Goal: Information Seeking & Learning: Check status

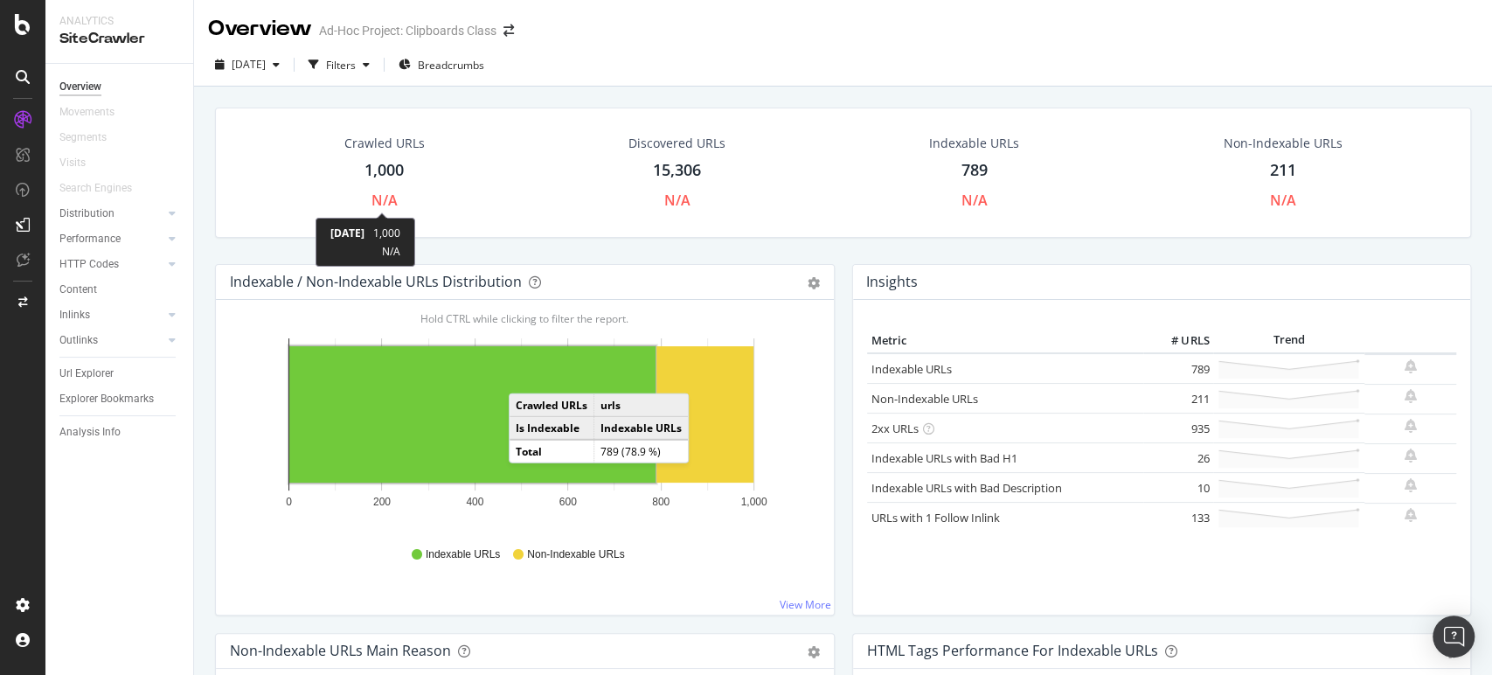
click at [383, 201] on div "N/A" at bounding box center [384, 200] width 26 height 20
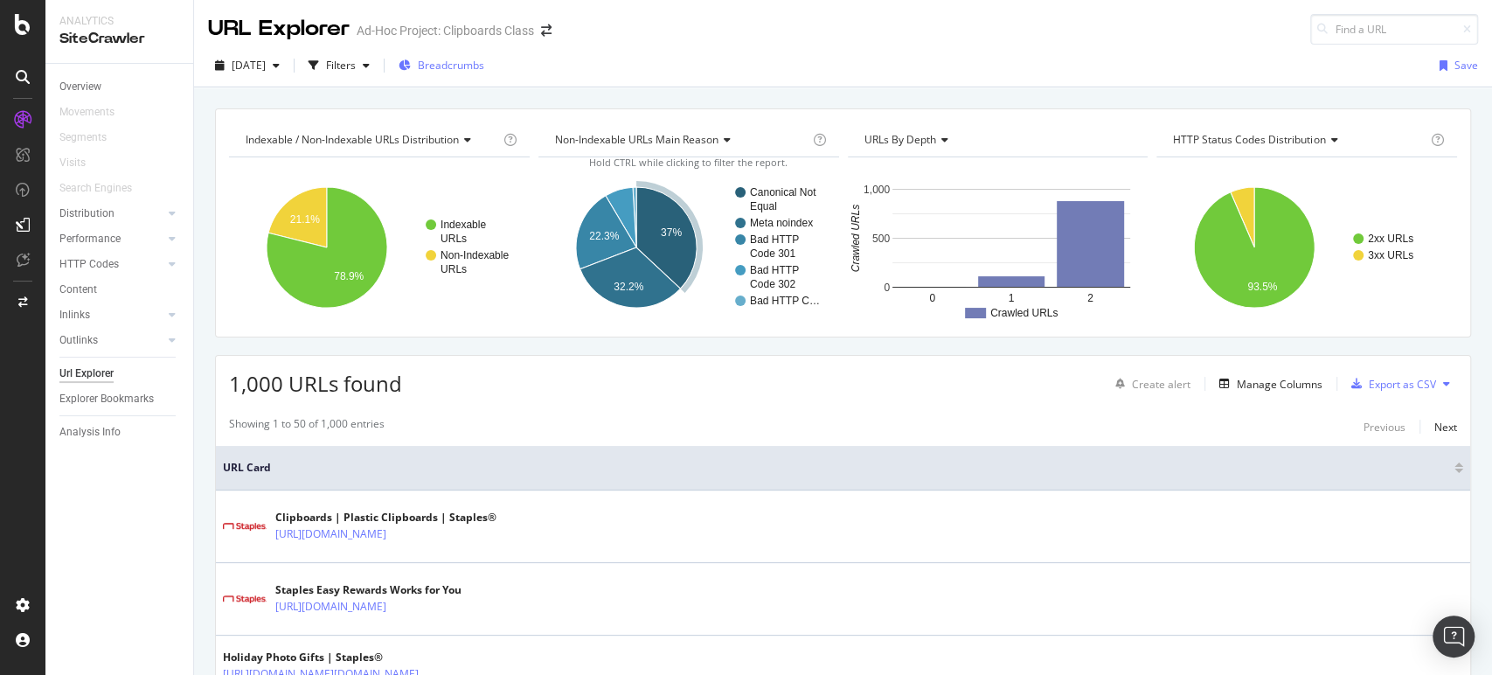
click at [464, 65] on span "Breadcrumbs" at bounding box center [451, 65] width 66 height 15
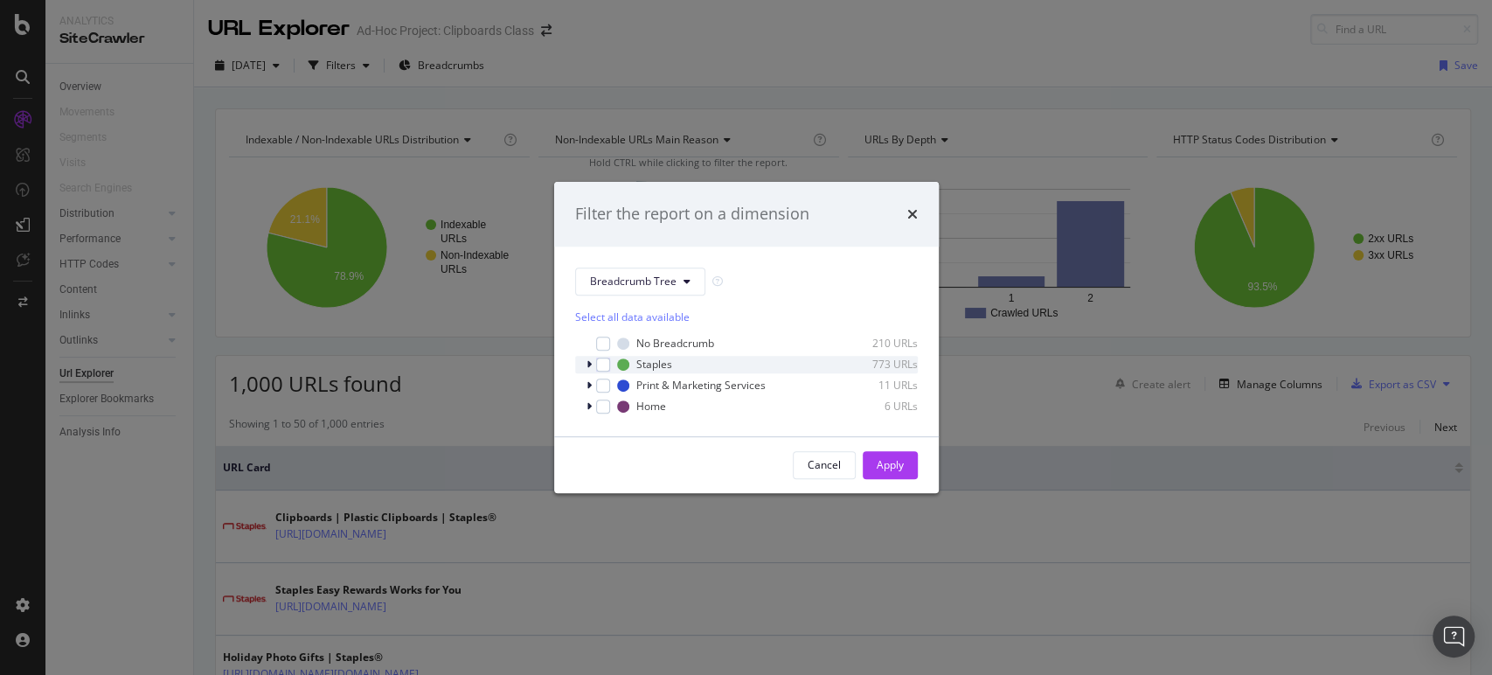
click at [585, 362] on div "modal" at bounding box center [590, 364] width 10 height 17
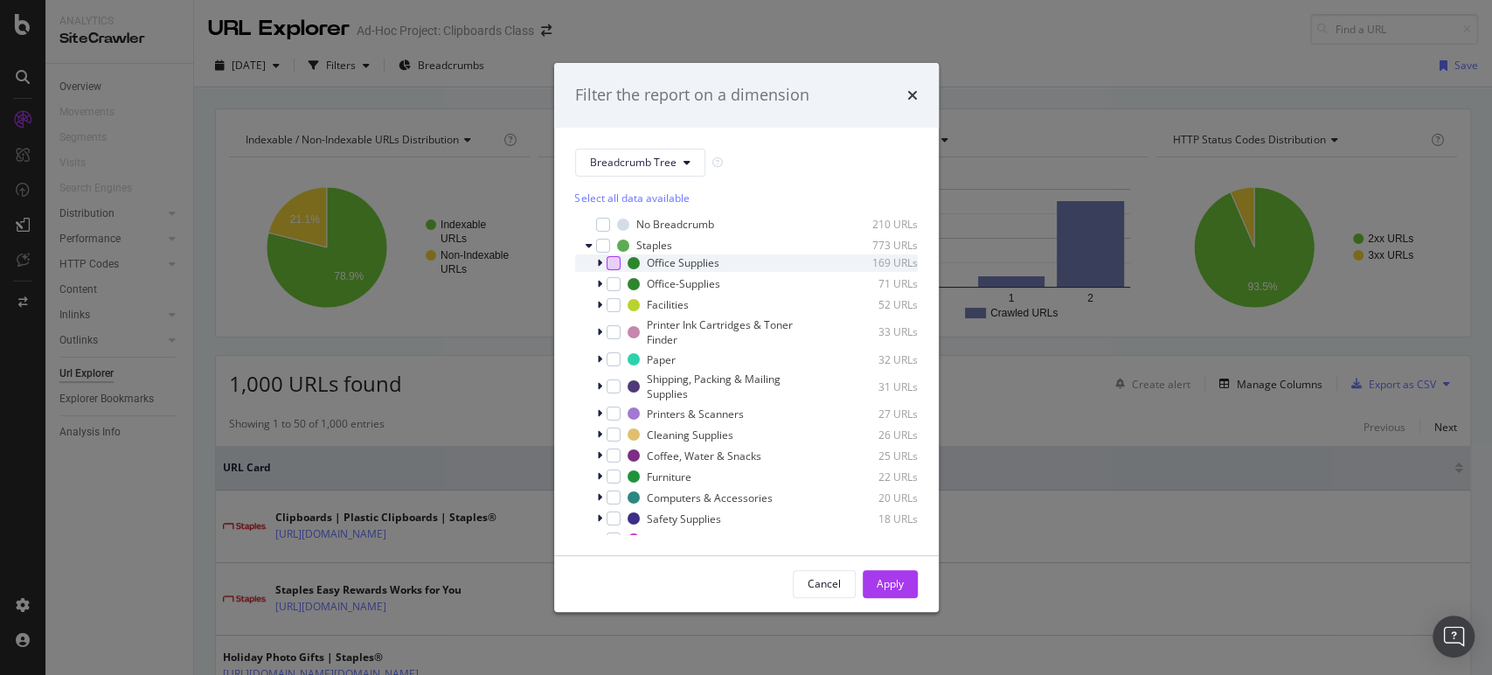
click at [609, 264] on div "modal" at bounding box center [613, 263] width 14 height 14
click at [612, 280] on div "modal" at bounding box center [613, 284] width 14 height 14
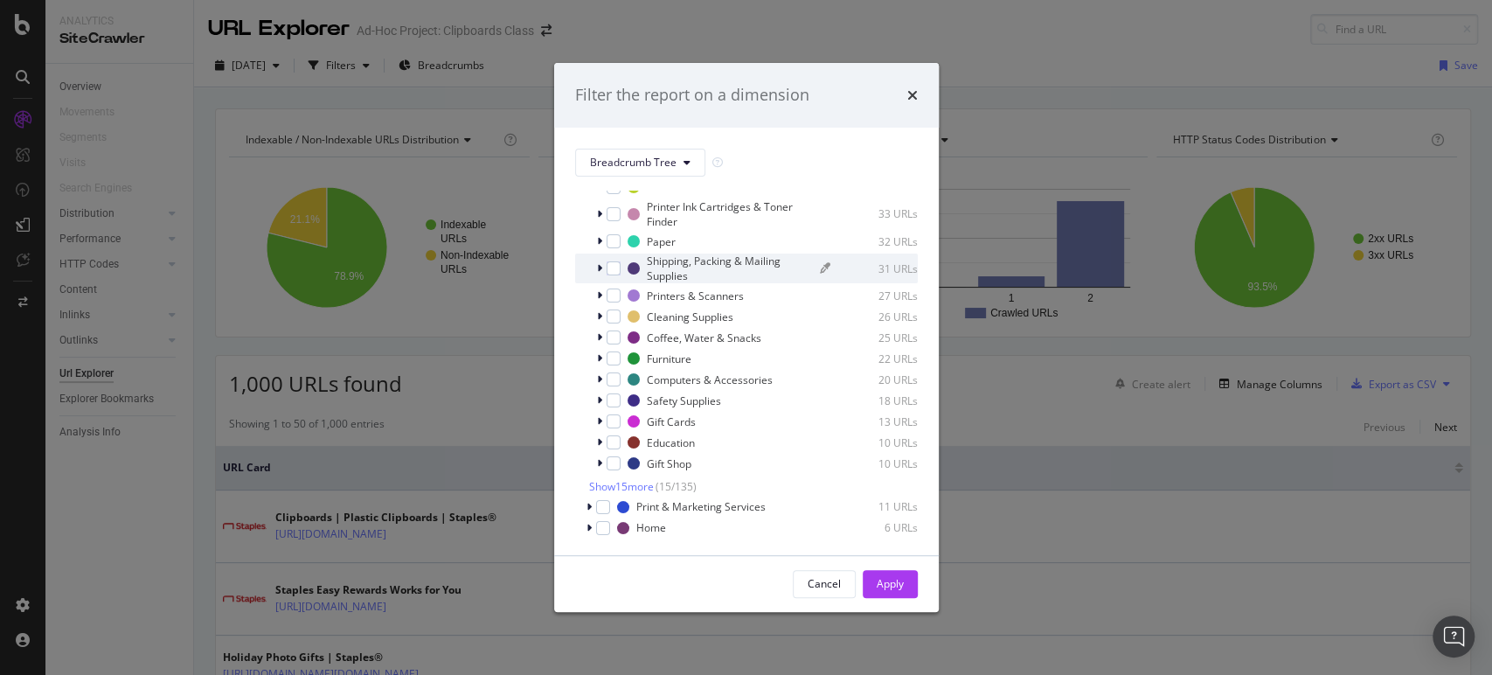
scroll to position [120, 0]
click at [604, 489] on span "Show 15 more" at bounding box center [621, 484] width 65 height 15
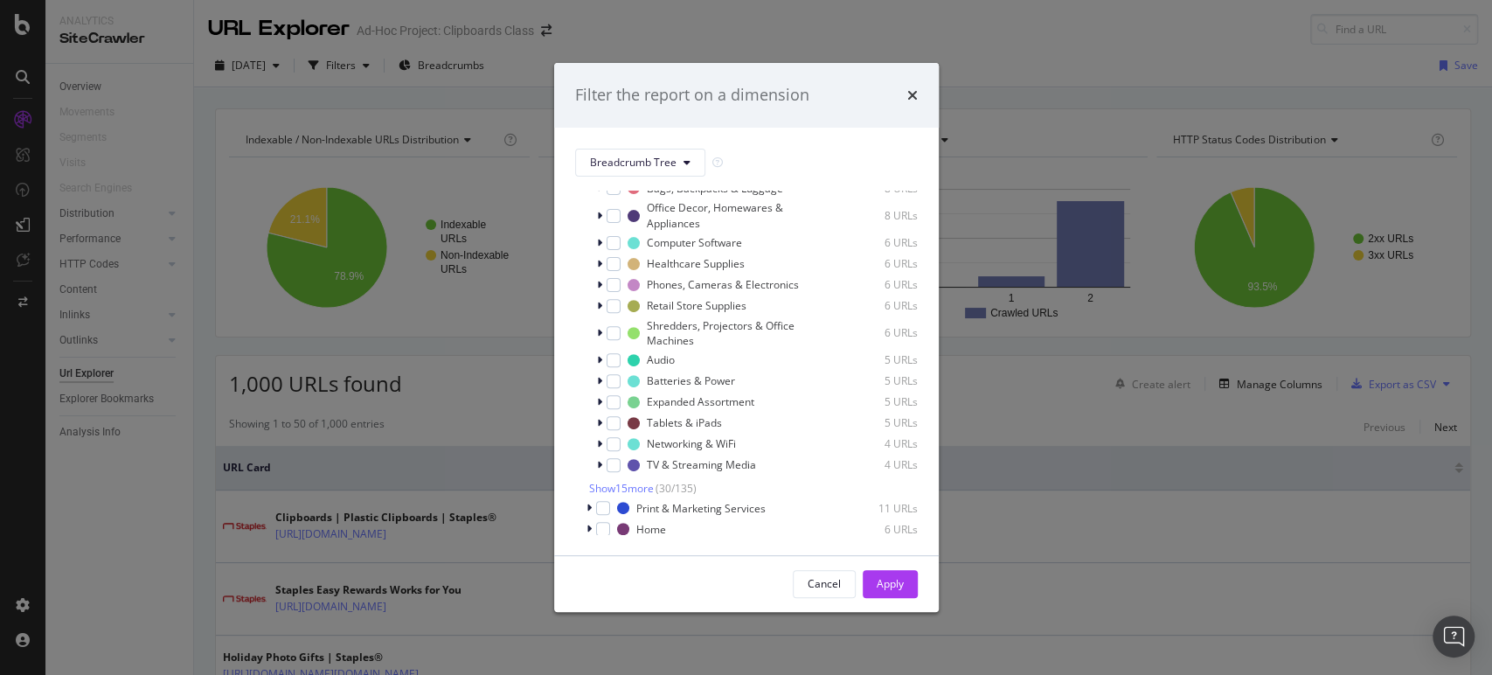
scroll to position [472, 0]
click at [587, 524] on icon "modal" at bounding box center [588, 525] width 5 height 10
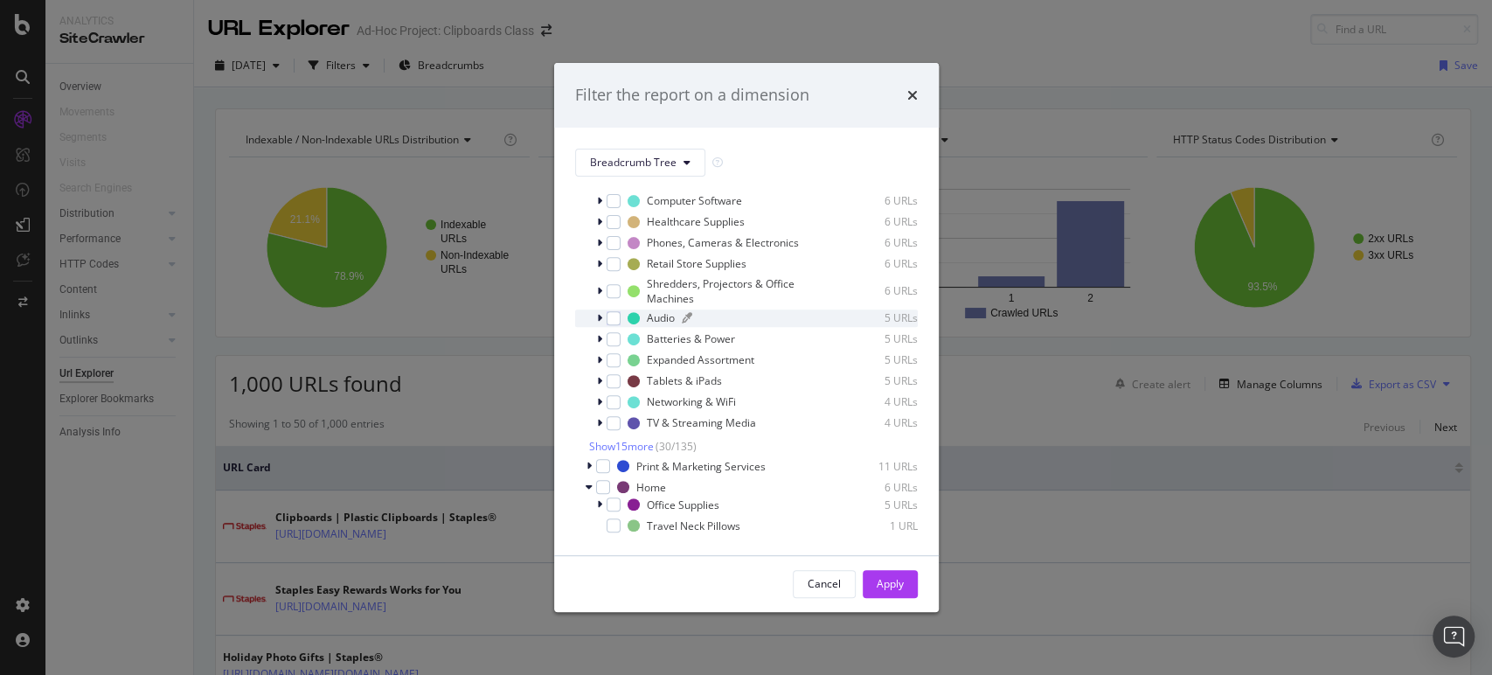
scroll to position [510, 0]
click at [612, 499] on div "modal" at bounding box center [613, 504] width 14 height 14
click at [883, 584] on div "Apply" at bounding box center [889, 583] width 27 height 15
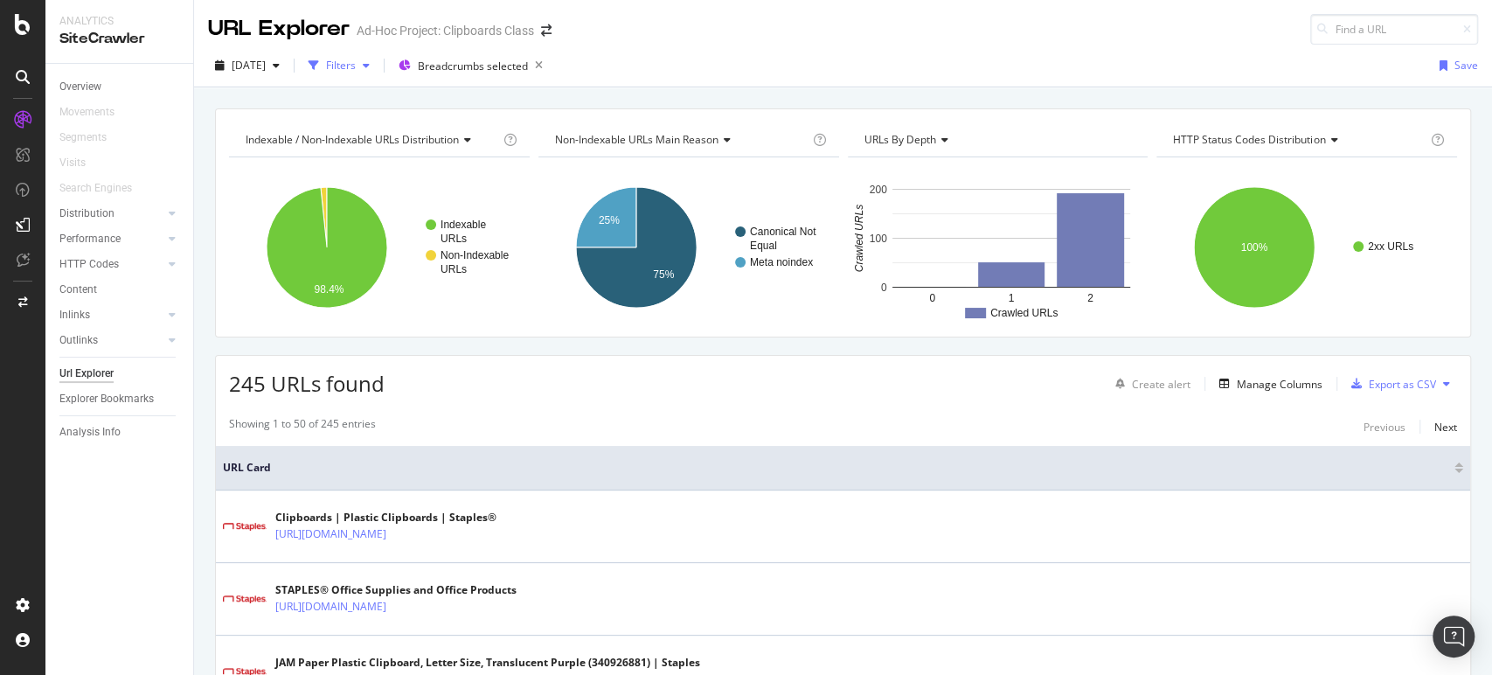
click at [356, 59] on div "Filters" at bounding box center [341, 65] width 30 height 15
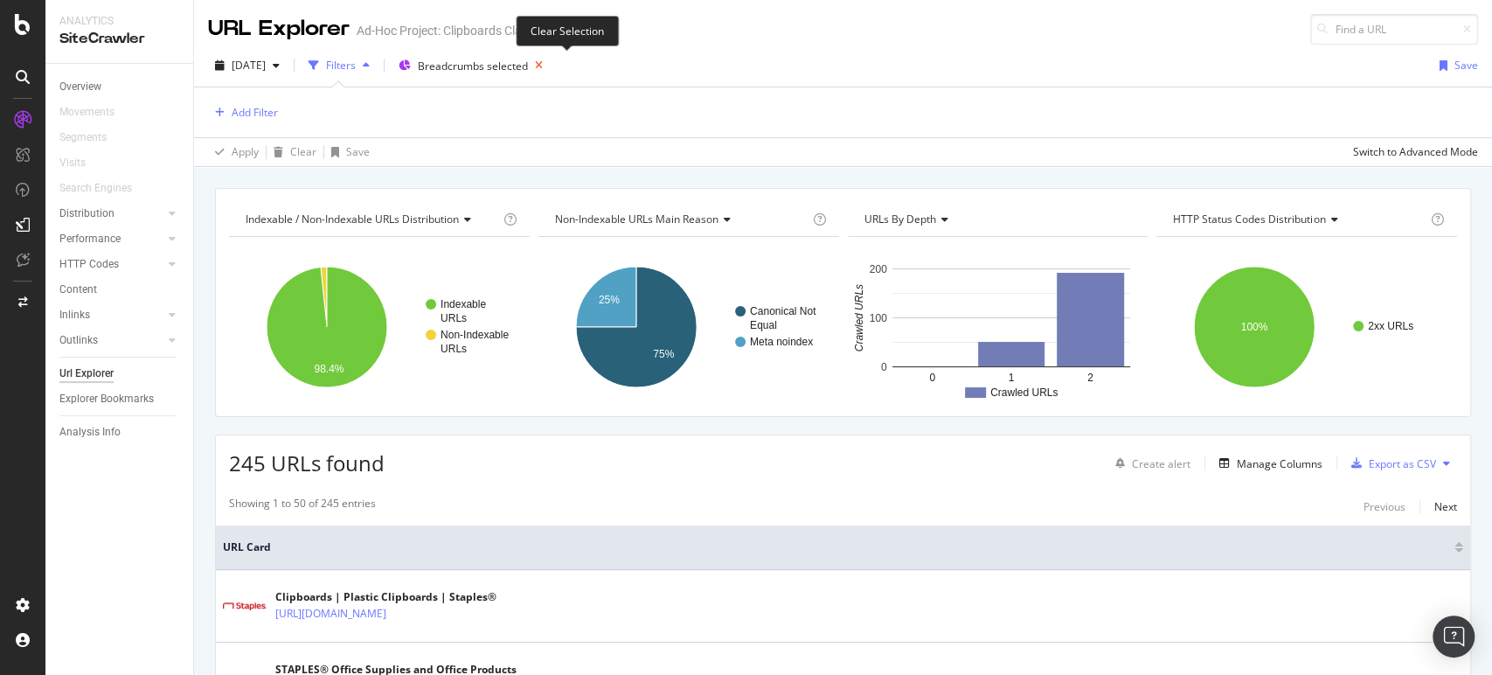
click at [550, 68] on icon at bounding box center [539, 65] width 22 height 24
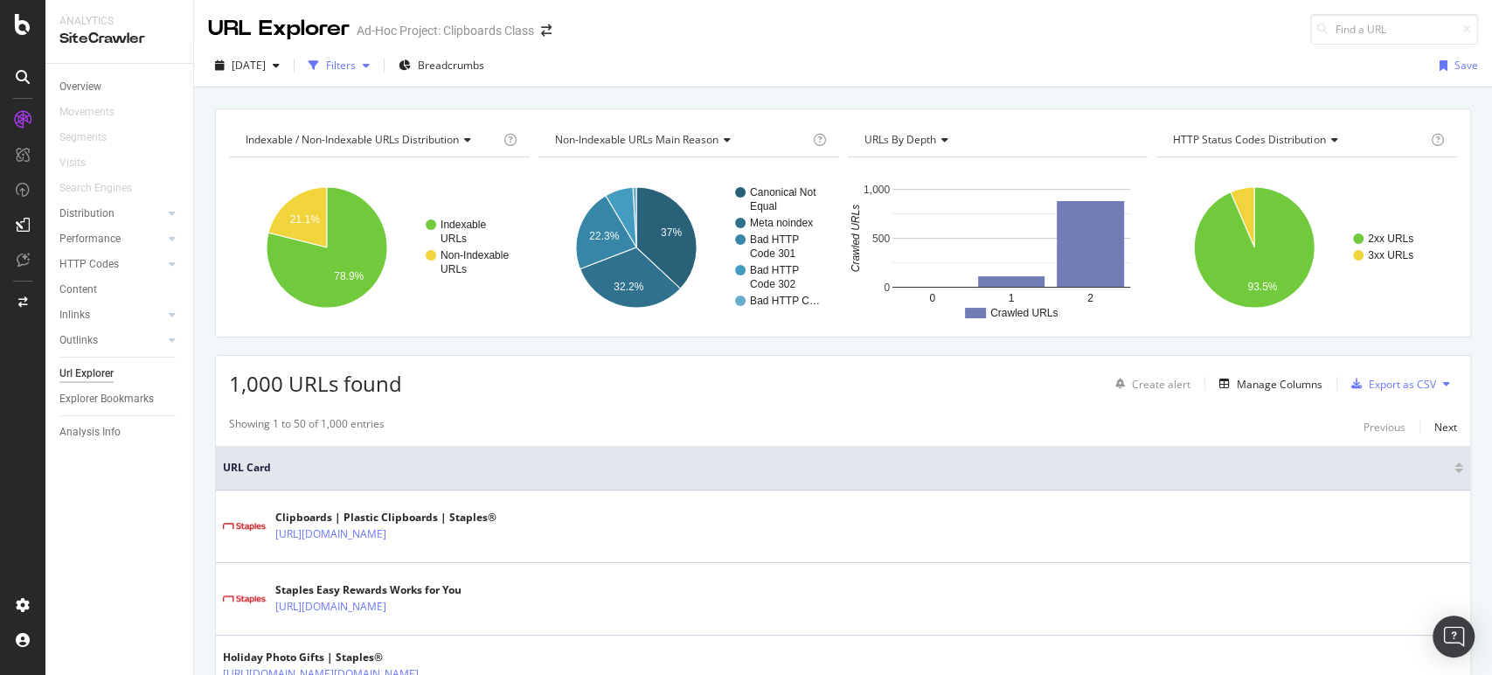
click at [356, 66] on div "Filters" at bounding box center [341, 65] width 30 height 15
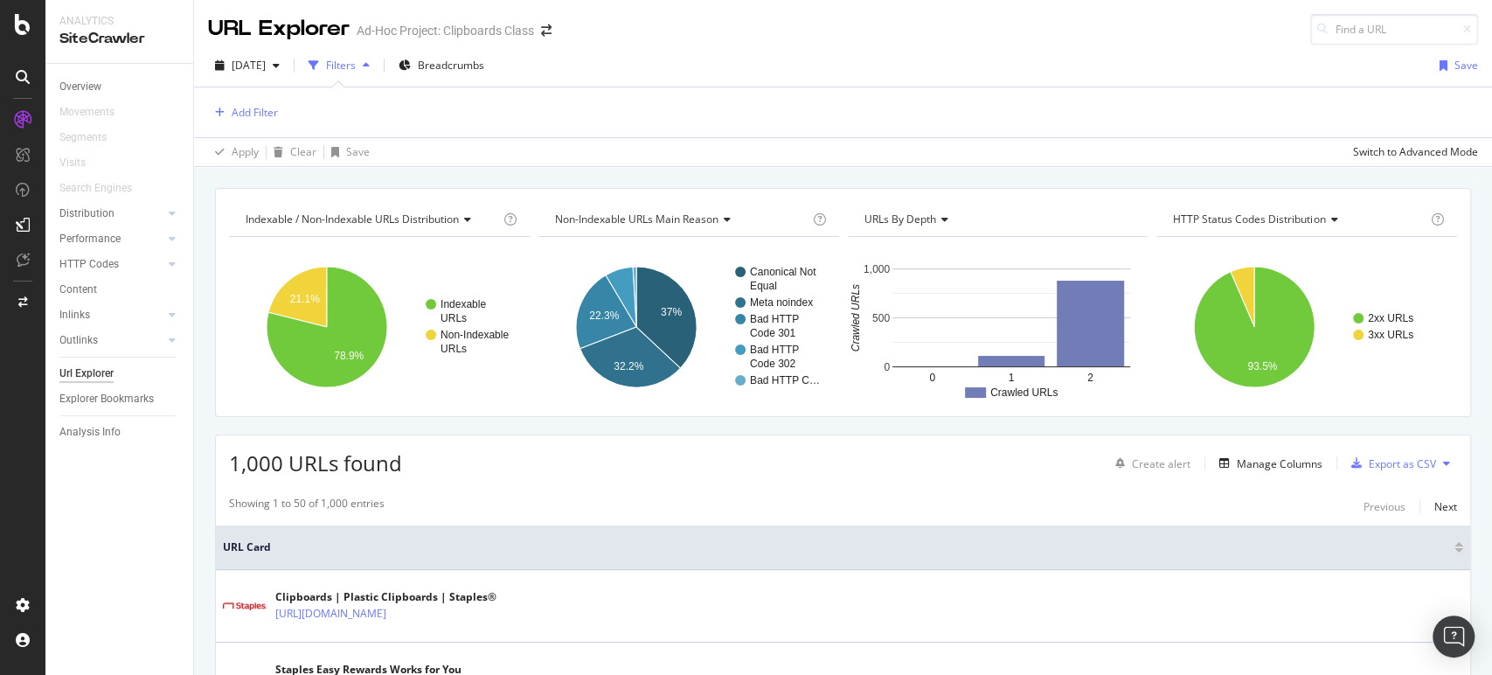
click at [247, 129] on div "Add Filter" at bounding box center [843, 112] width 1270 height 50
click at [248, 109] on div "Add Filter" at bounding box center [255, 112] width 46 height 15
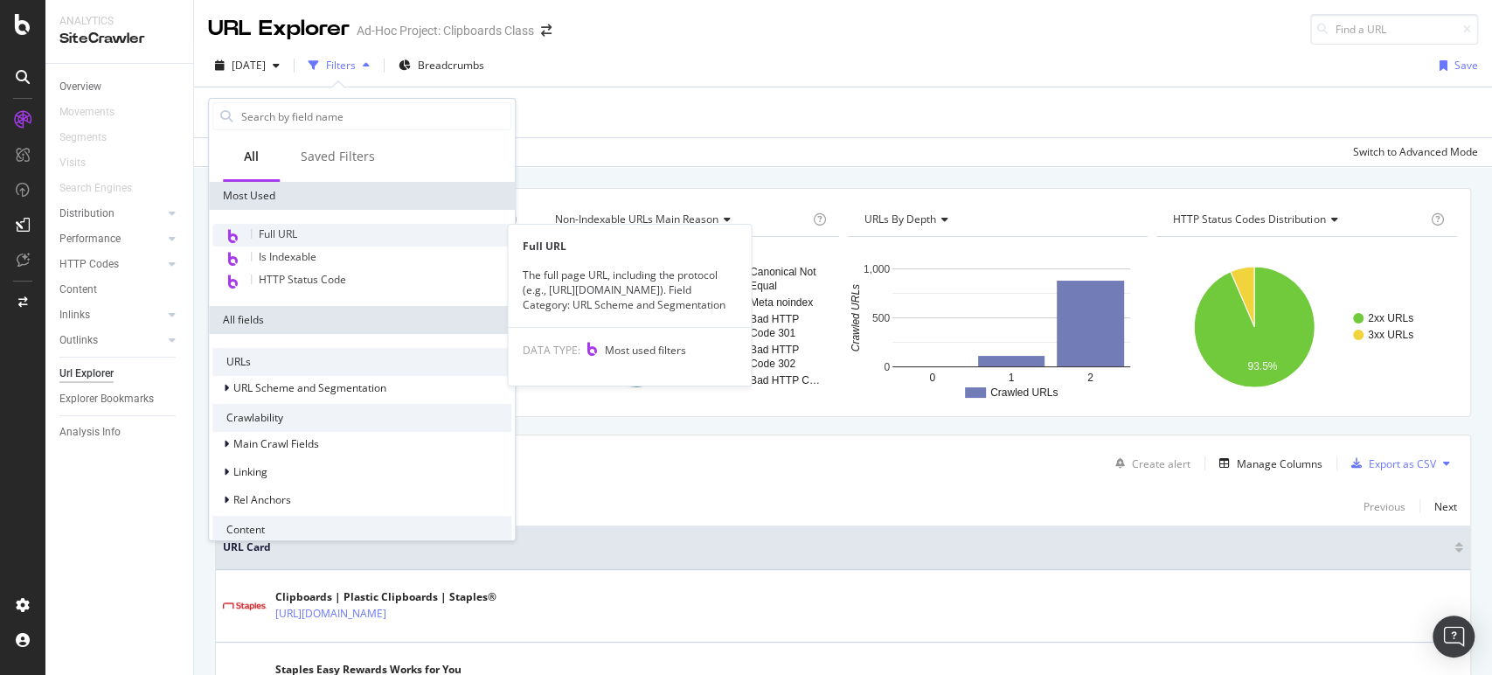
click at [285, 224] on div "Full URL" at bounding box center [361, 235] width 299 height 23
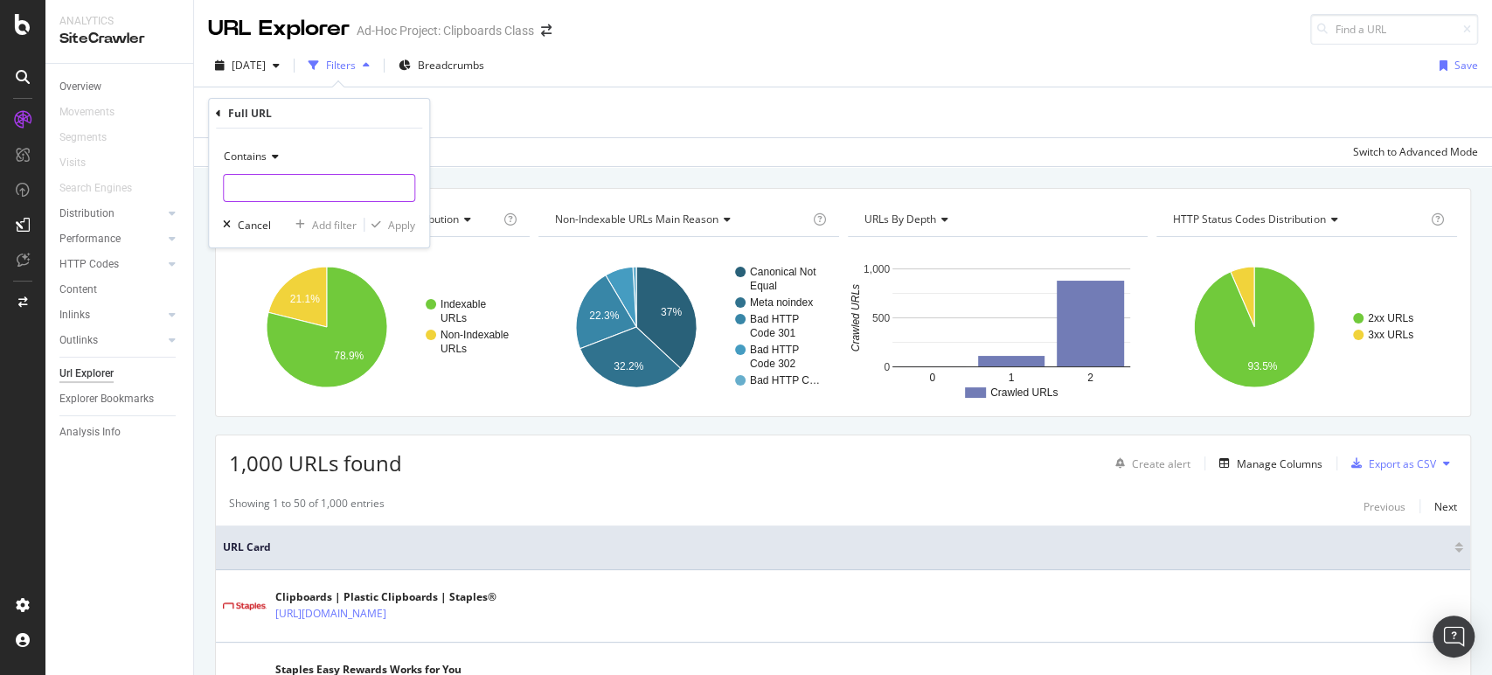
click at [282, 187] on input "text" at bounding box center [319, 188] width 190 height 28
type input "CL140606"
click at [398, 225] on div "Apply" at bounding box center [401, 225] width 27 height 15
